Goal: Check status

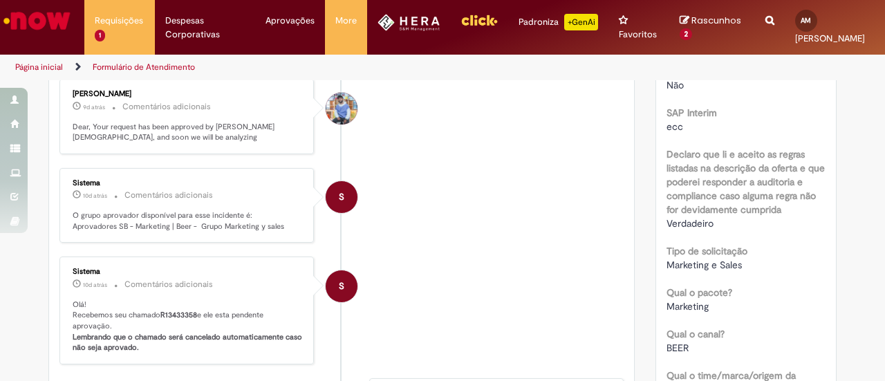
click at [533, 136] on li "[PERSON_NAME] 9d atrás 9 dias atrás Comentários adicionais Dear, Your request h…" at bounding box center [341, 116] width 564 height 75
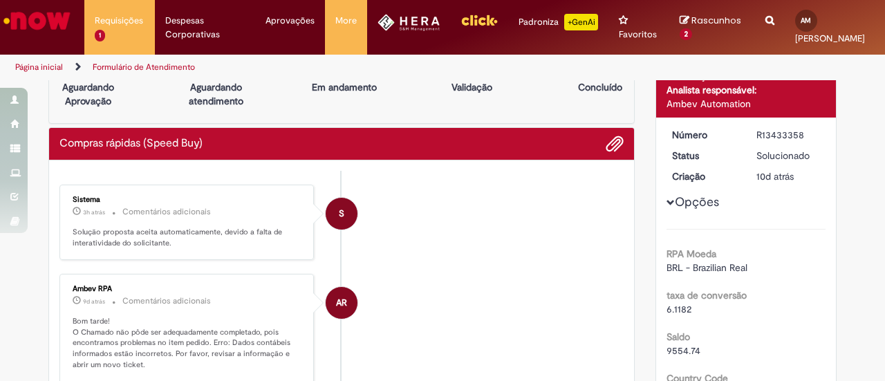
scroll to position [6, 0]
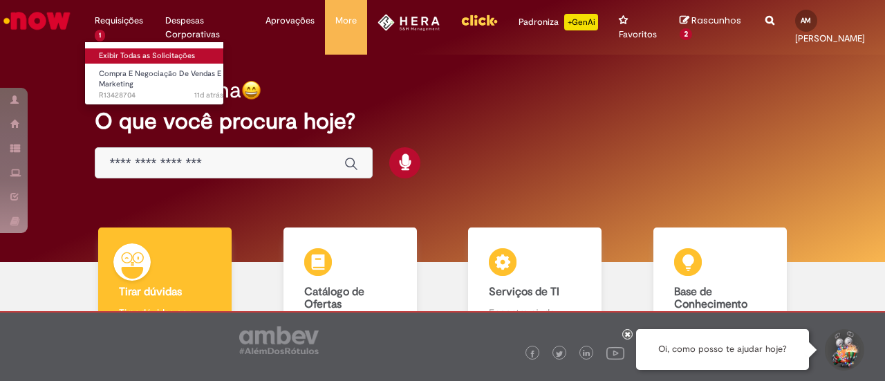
click at [150, 54] on link "Exibir Todas as Solicitações" at bounding box center [161, 55] width 152 height 15
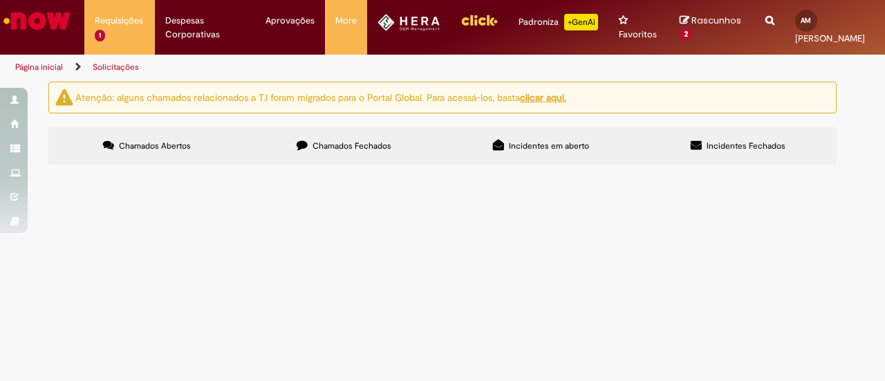
click at [296, 147] on label "Chamados Fechados" at bounding box center [343, 145] width 197 height 37
drag, startPoint x: 171, startPoint y: 262, endPoint x: 162, endPoint y: 280, distance: 19.8
drag, startPoint x: 162, startPoint y: 280, endPoint x: 142, endPoint y: 265, distance: 25.2
click at [0, 0] on span "Solicitação de Acesso a Squad`s Servicenow" at bounding box center [0, 0] width 0 height 0
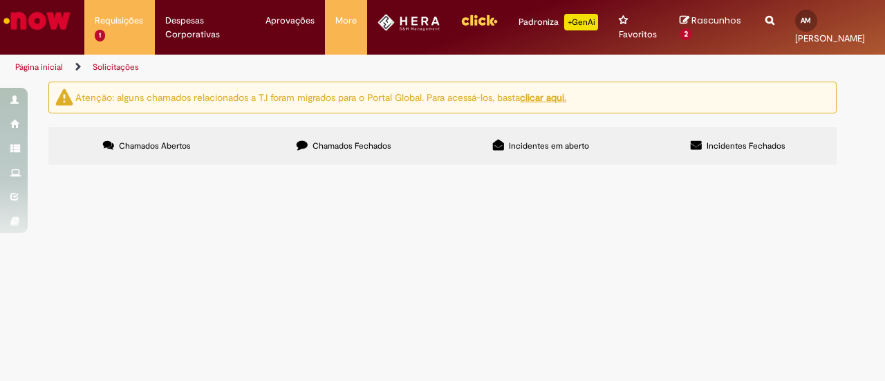
click at [0, 0] on span "Solicitação de Acesso a Squad`s Servicenow" at bounding box center [0, 0] width 0 height 0
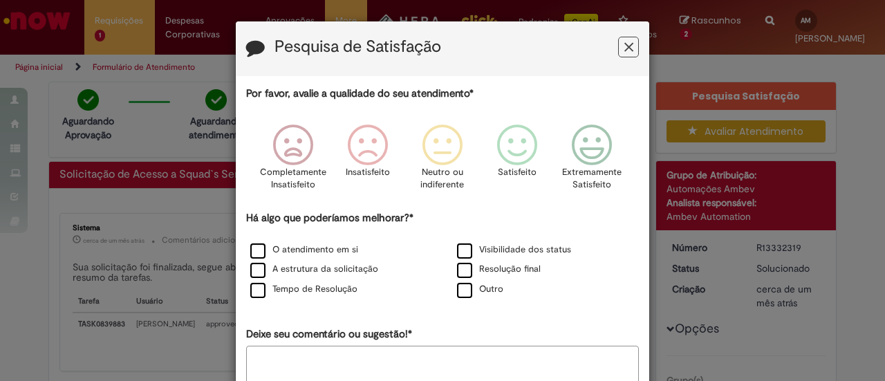
click at [624, 48] on icon "Feedback" at bounding box center [628, 47] width 9 height 15
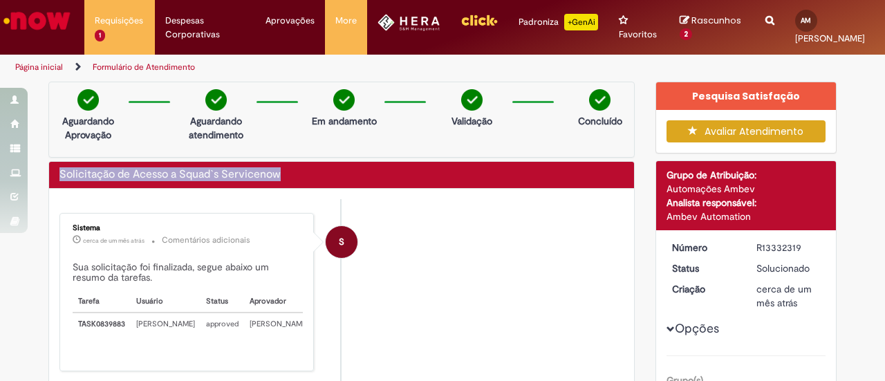
drag, startPoint x: 286, startPoint y: 169, endPoint x: 39, endPoint y: 171, distance: 247.4
copy h2 "Solicitação de Acesso a Squad`s Servicenow"
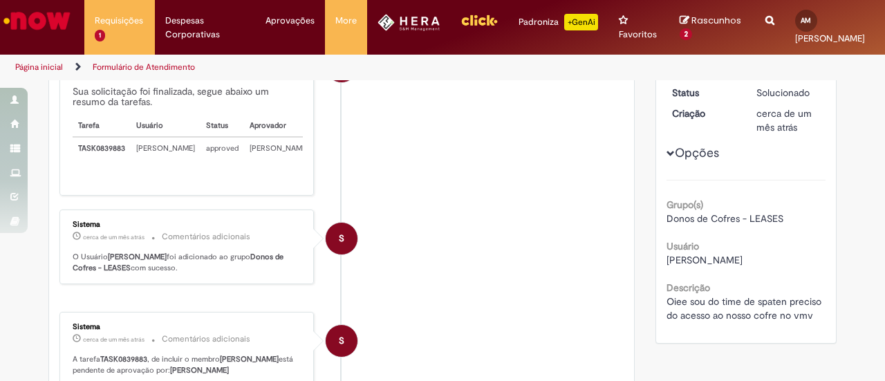
scroll to position [171, 0]
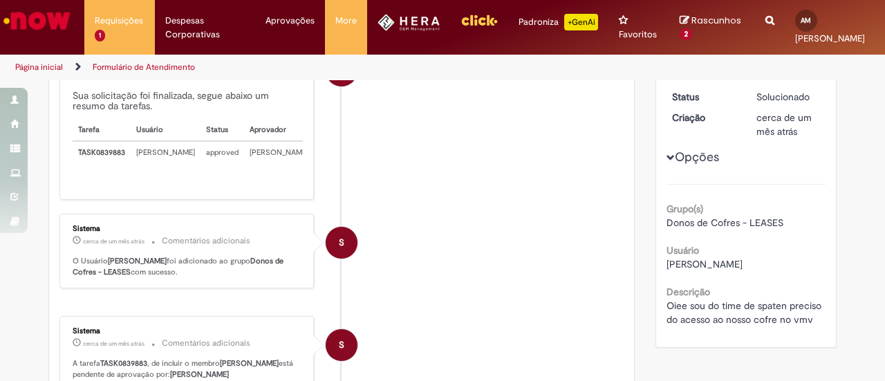
click at [54, 13] on img "Ir para a Homepage" at bounding box center [36, 21] width 71 height 28
